Goal: Book appointment/travel/reservation

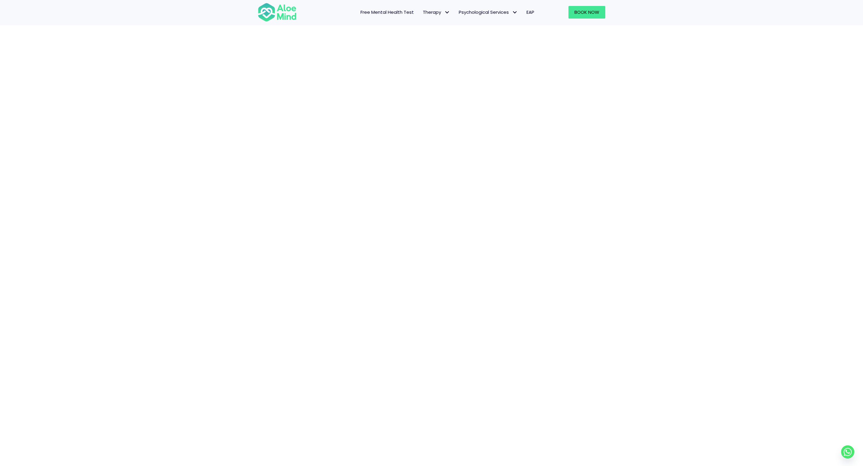
scroll to position [99, 0]
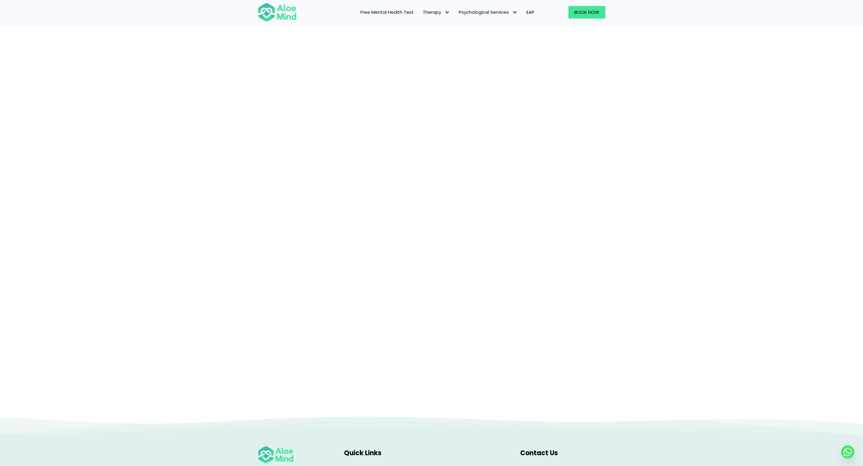
click at [638, 207] on div "Book a session" at bounding box center [431, 175] width 863 height 481
click at [792, 167] on div "Book a session" at bounding box center [431, 175] width 863 height 481
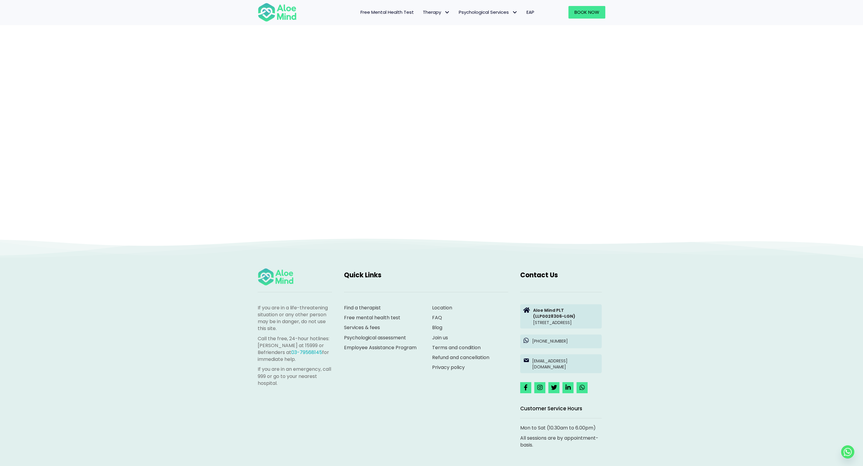
click at [610, 221] on div "Book a session" at bounding box center [432, 86] width 360 height 291
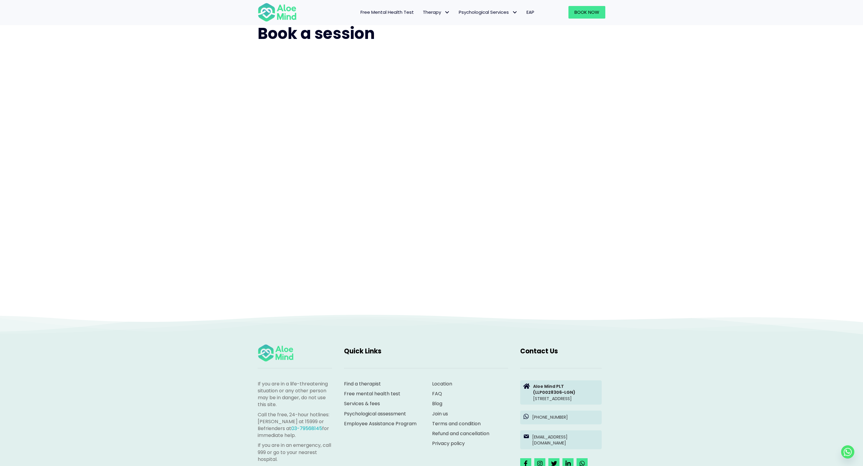
scroll to position [20, 0]
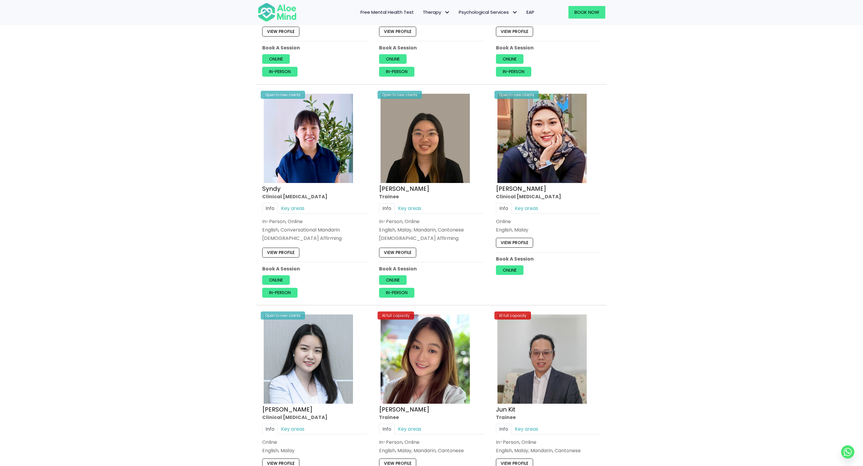
scroll to position [1791, 0]
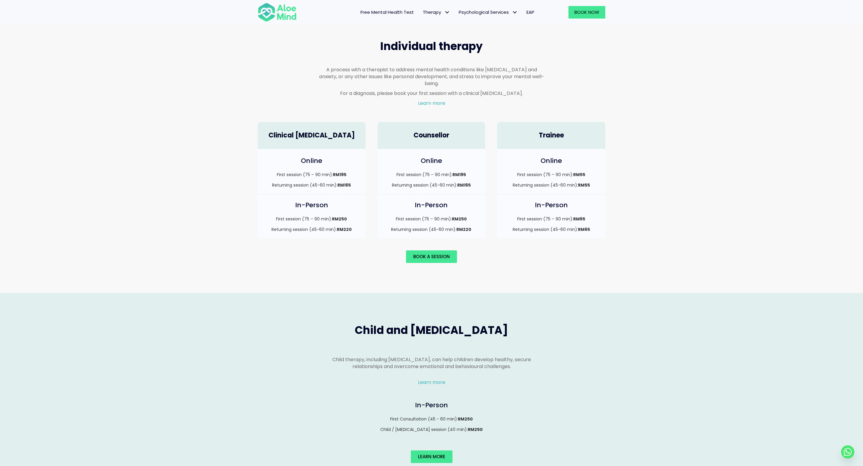
scroll to position [3, 0]
